Goal: Transaction & Acquisition: Book appointment/travel/reservation

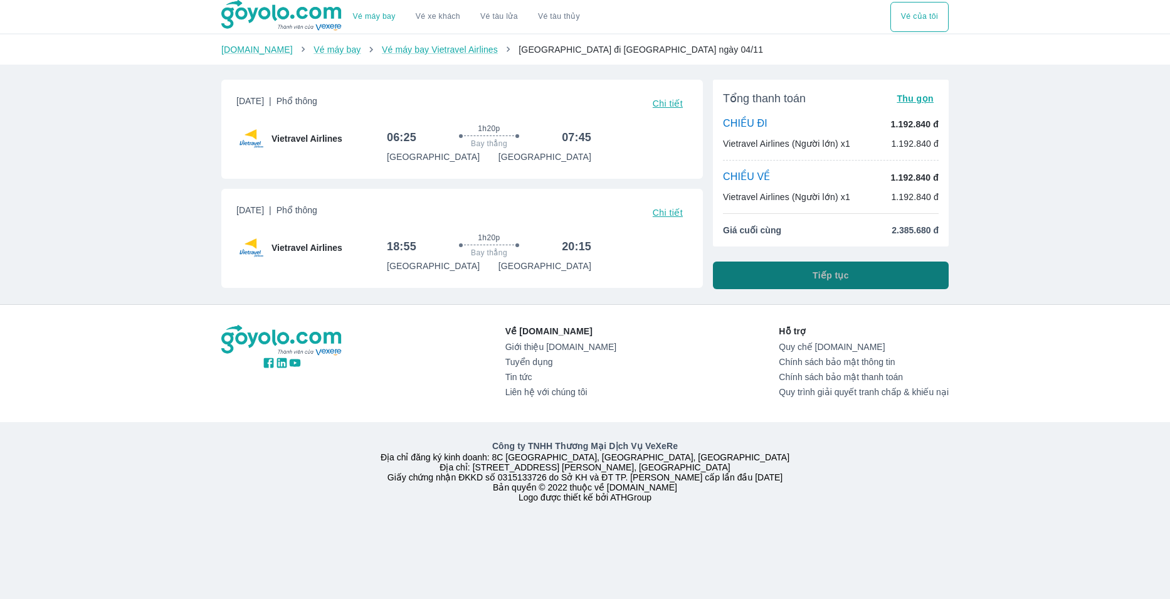
click at [801, 276] on button "Tiếp tục" at bounding box center [831, 275] width 236 height 28
